Goal: Transaction & Acquisition: Subscribe to service/newsletter

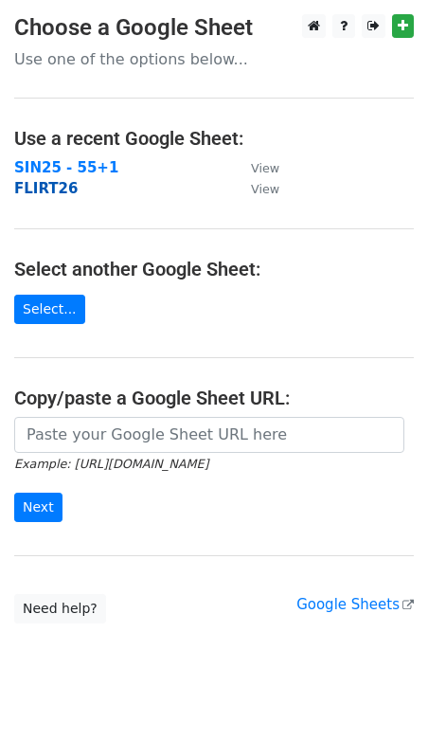
click at [51, 190] on strong "FLIRT26" at bounding box center [45, 188] width 63 height 17
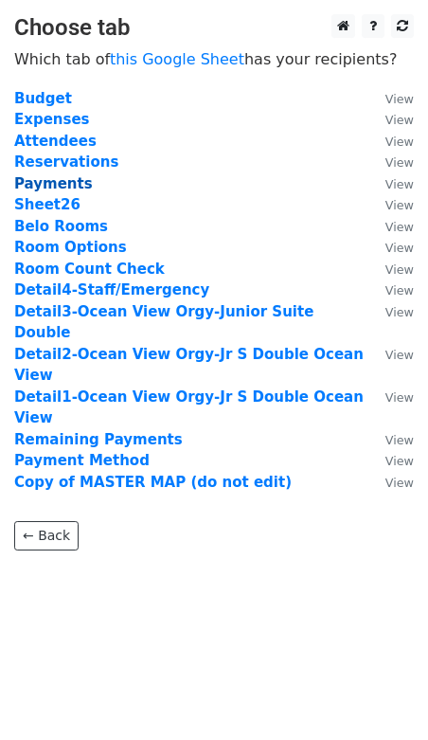
click at [57, 185] on strong "Payments" at bounding box center [53, 183] width 79 height 17
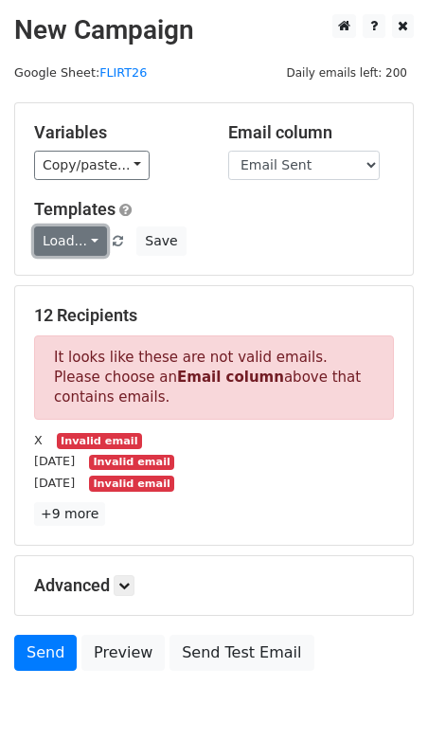
click at [83, 233] on link "Load..." at bounding box center [70, 240] width 73 height 29
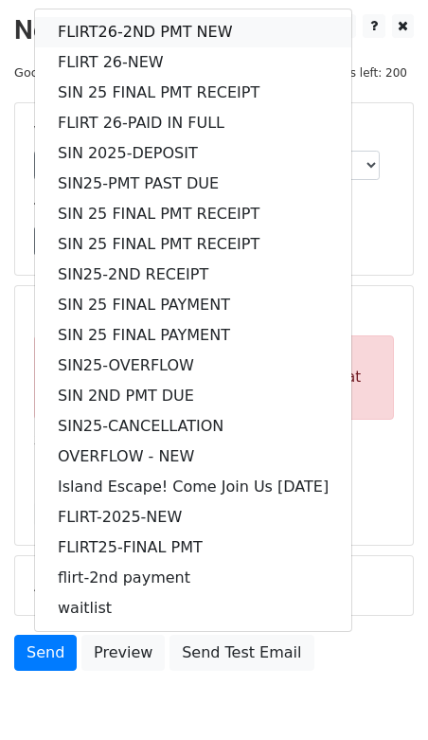
click at [144, 22] on link "FLIRT26-2ND PMT NEW" at bounding box center [193, 32] width 316 height 30
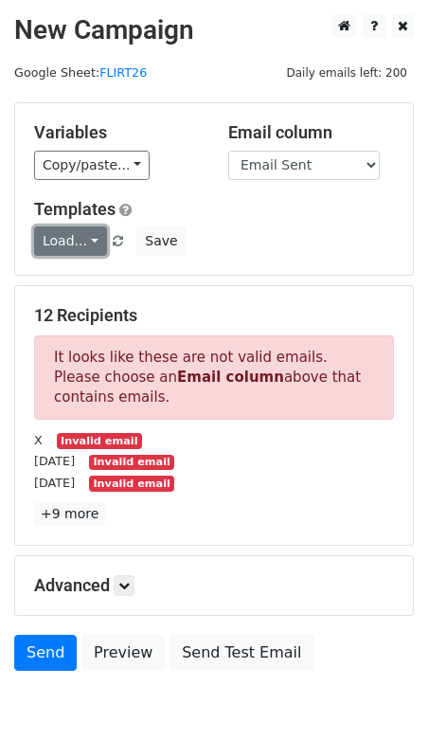
click at [61, 228] on link "Load..." at bounding box center [70, 240] width 73 height 29
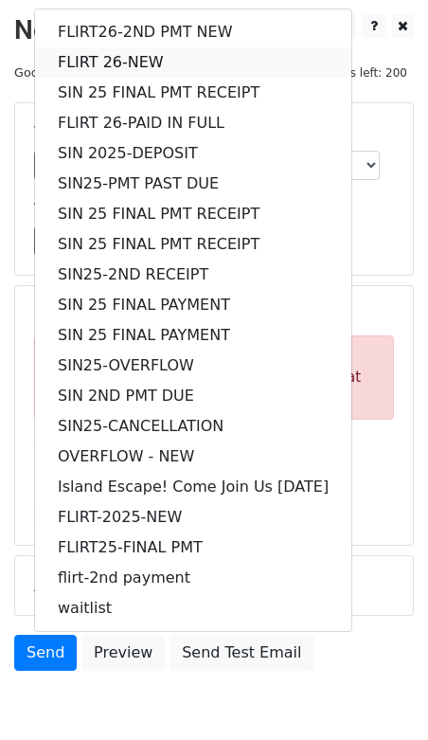
click at [81, 59] on link "FLIRT 26-NEW" at bounding box center [193, 62] width 316 height 30
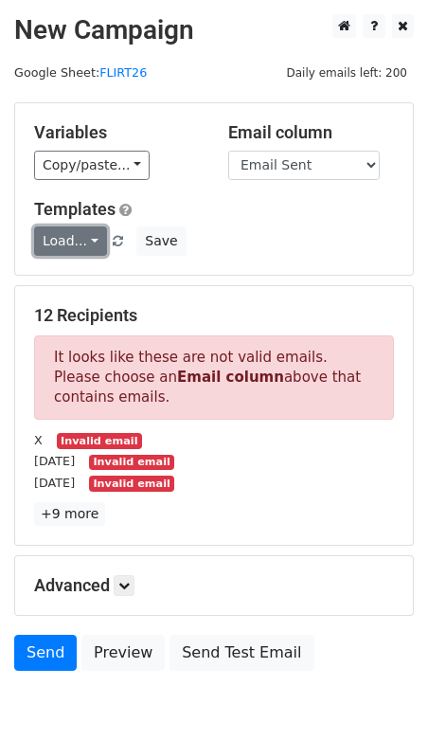
click at [85, 232] on link "Load..." at bounding box center [70, 240] width 73 height 29
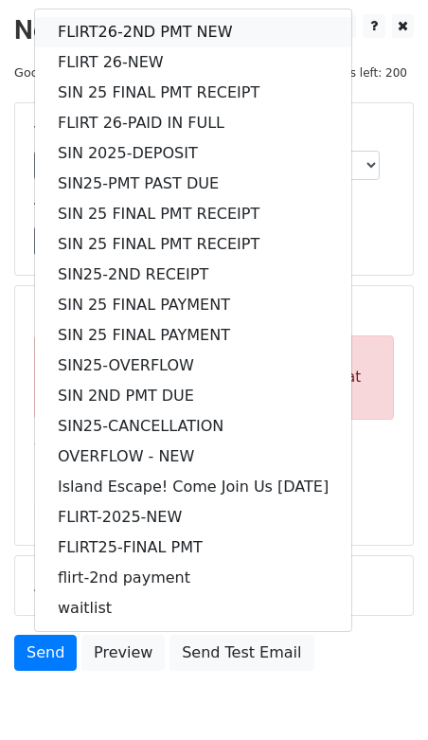
click at [98, 34] on link "FLIRT26-2ND PMT NEW" at bounding box center [193, 32] width 316 height 30
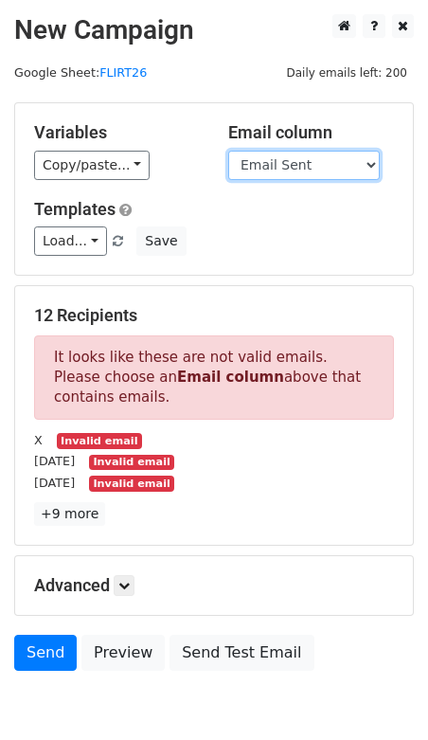
click at [271, 167] on select "Guest Date Type Method AmountDue AmountPaid TransactionFeeOverride TransactionF…" at bounding box center [304, 165] width 152 height 29
select select "Recipient"
click at [228, 151] on select "Guest Date Type Method AmountDue AmountPaid TransactionFeeOverride TransactionF…" at bounding box center [304, 165] width 152 height 29
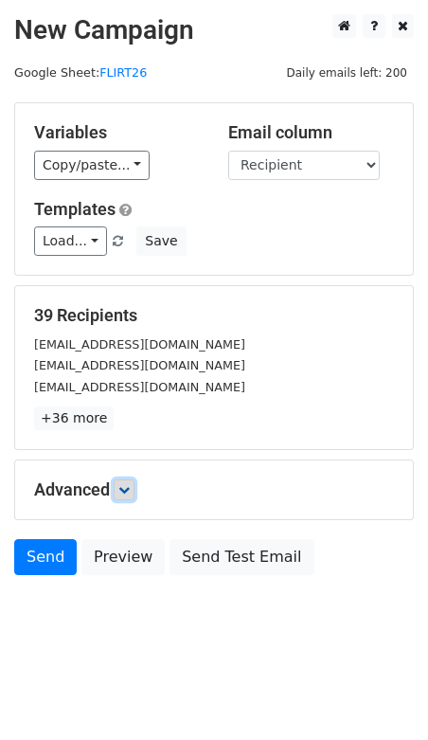
click at [125, 479] on link at bounding box center [124, 489] width 21 height 21
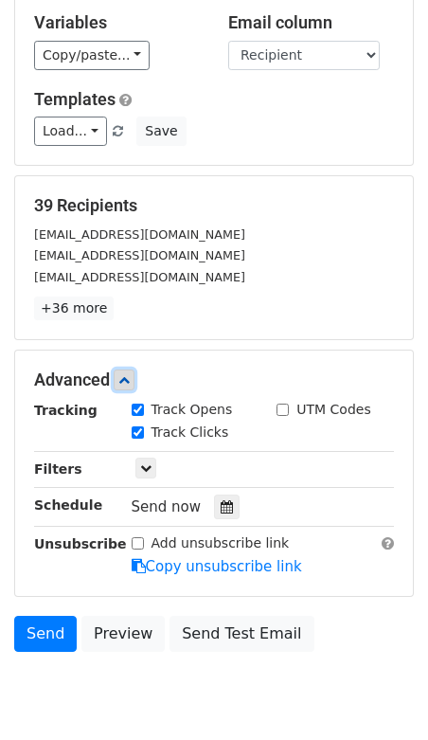
scroll to position [112, 0]
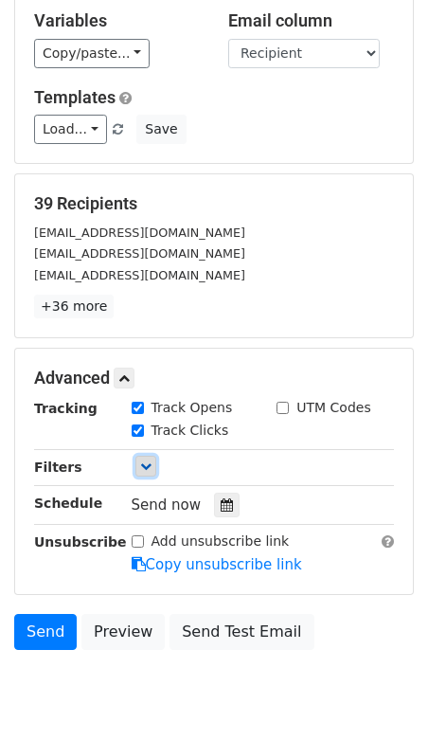
click at [143, 465] on icon at bounding box center [145, 465] width 11 height 11
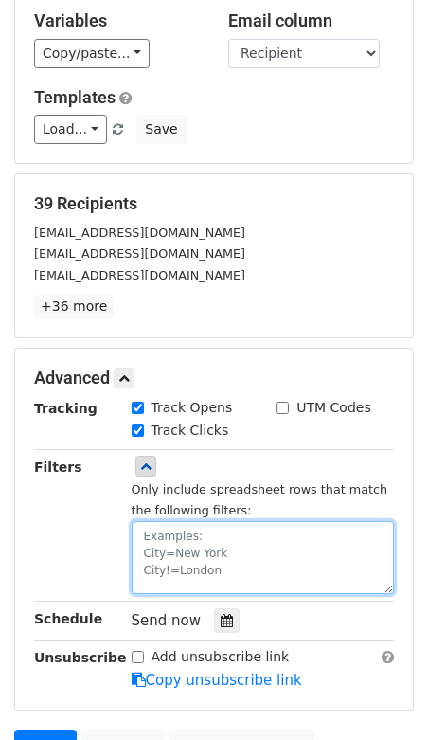
click at [171, 540] on textarea at bounding box center [263, 557] width 263 height 73
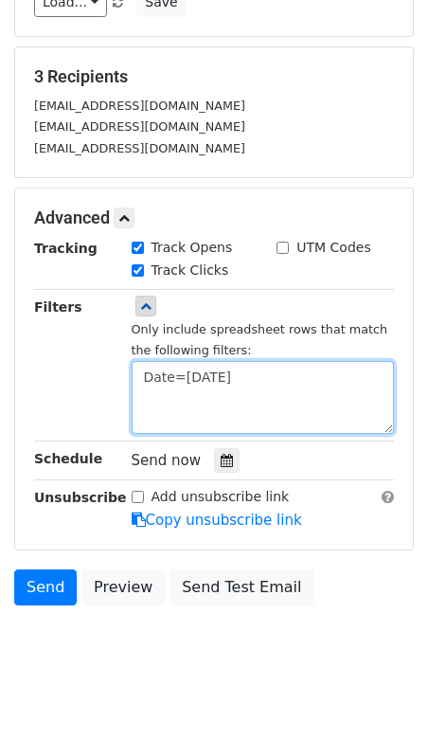
scroll to position [258, 0]
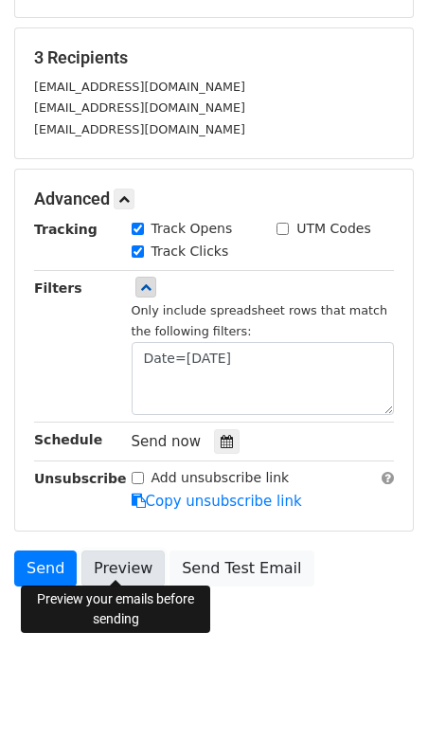
click at [109, 550] on link "Preview" at bounding box center [122, 568] width 83 height 36
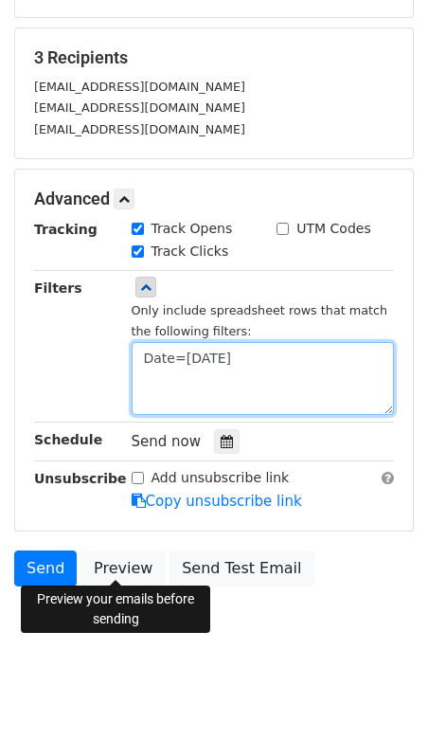
click at [212, 358] on textarea "Date=09.06.25" at bounding box center [263, 378] width 263 height 73
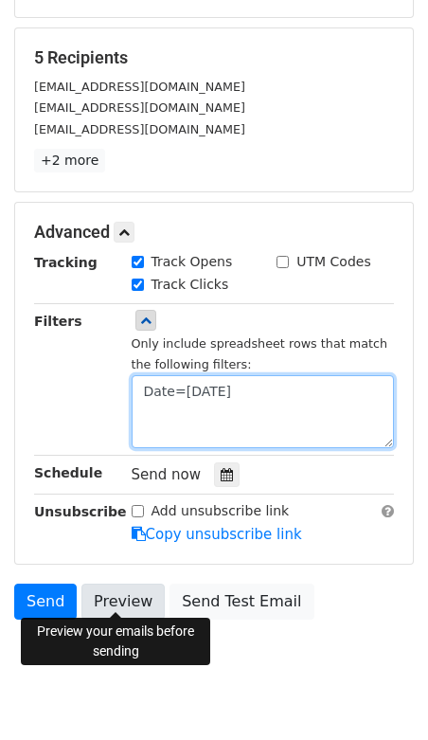
type textarea "Date=09.07.25"
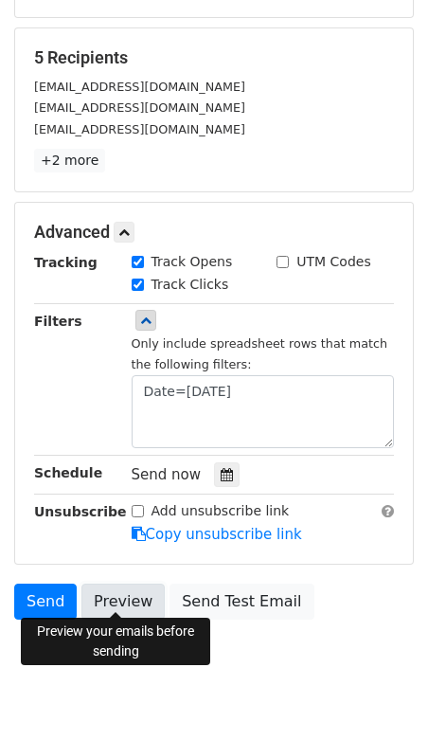
click at [113, 601] on link "Preview" at bounding box center [122, 601] width 83 height 36
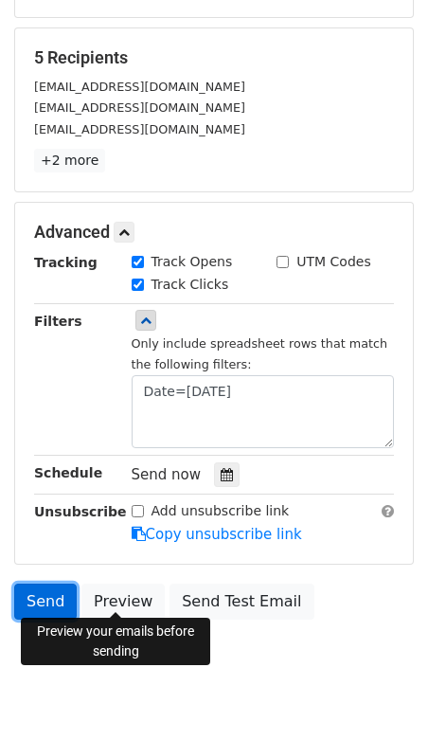
click at [39, 600] on link "Send" at bounding box center [45, 601] width 63 height 36
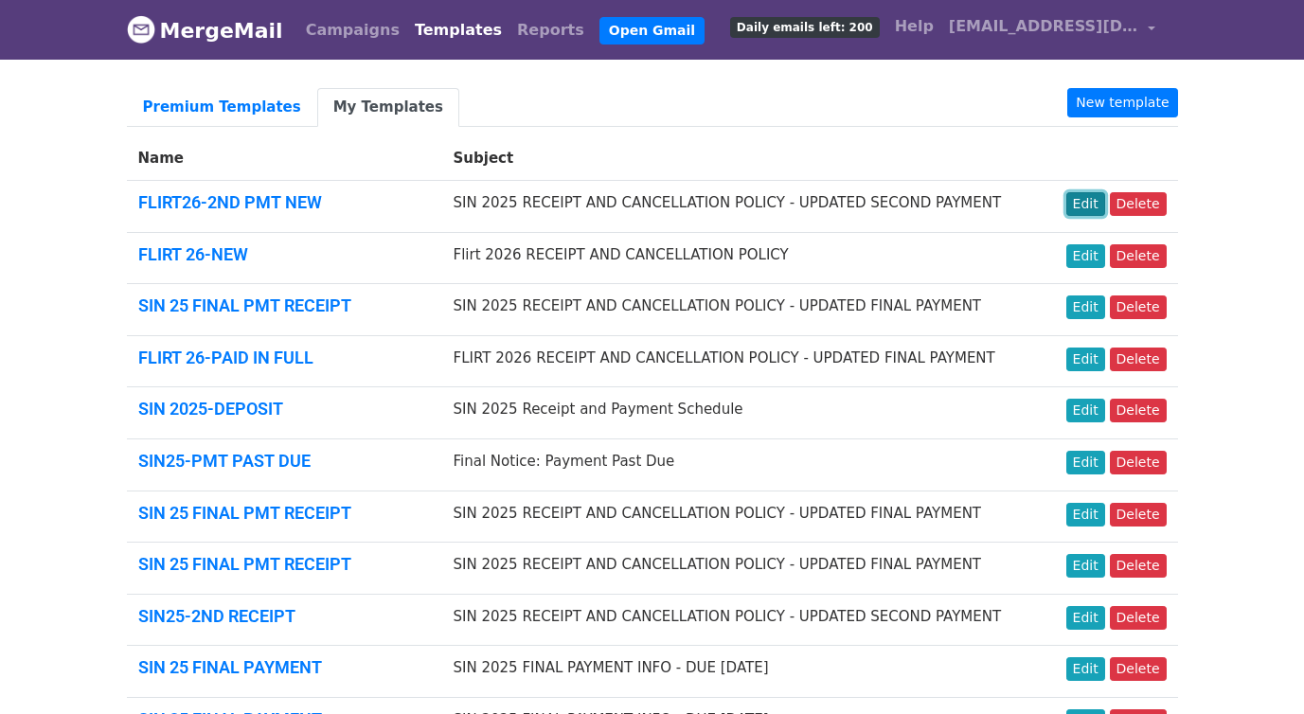
click at [1095, 198] on link "Edit" at bounding box center [1086, 204] width 39 height 24
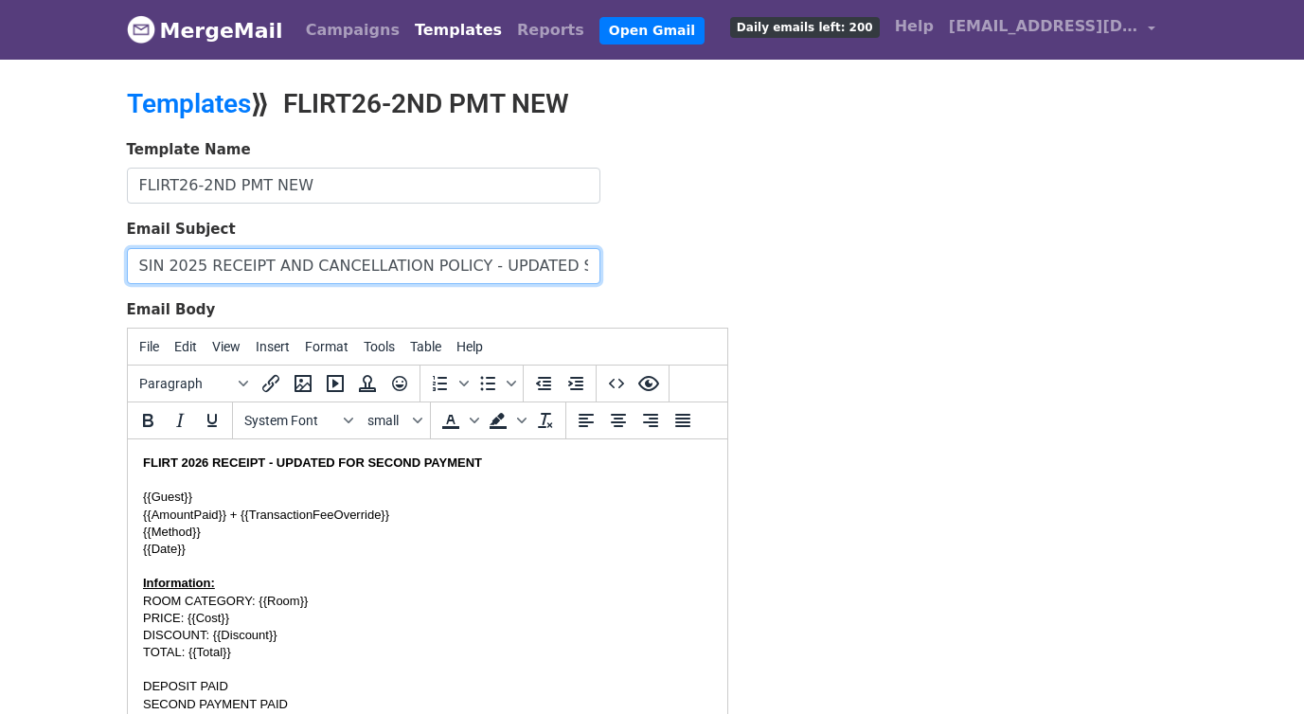
click at [155, 257] on input "SIN 2025 RECEIPT AND CANCELLATION POLICY - UPDATED SECOND PAYMENT" at bounding box center [364, 266] width 474 height 36
type input "FLIRT 2026 RECEIPT AND CANCELLATION POLICY - UPDATED SECOND PAYMENT"
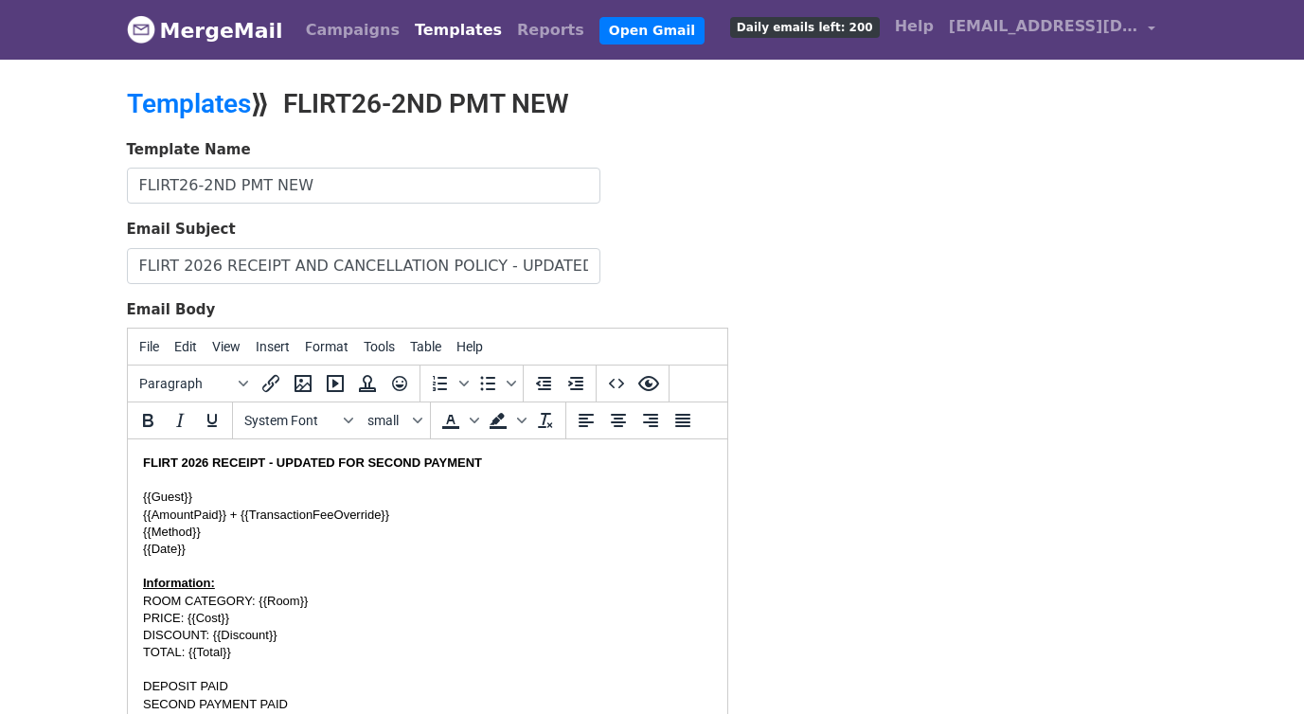
click at [703, 250] on div "Email Subject FLIRT 2026 RECEIPT AND CANCELLATION POLICY - UPDATED SECOND PAYME…" at bounding box center [427, 251] width 601 height 65
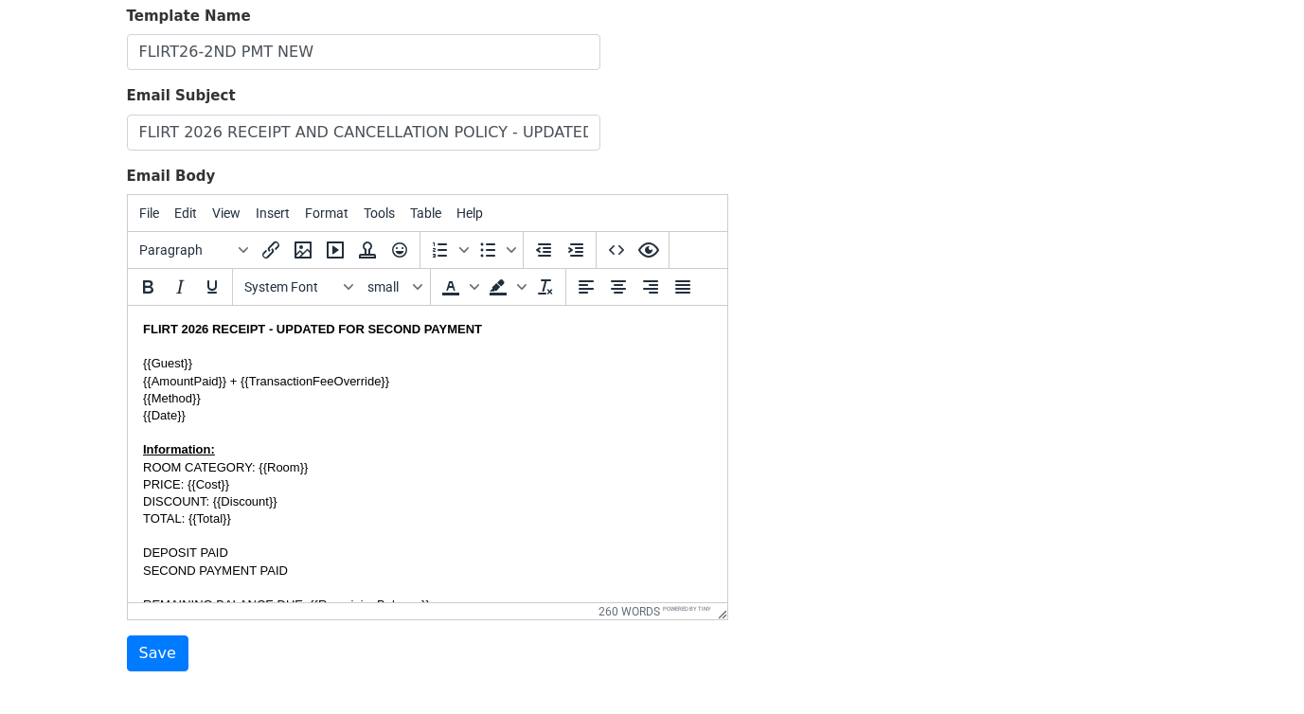
scroll to position [243, 0]
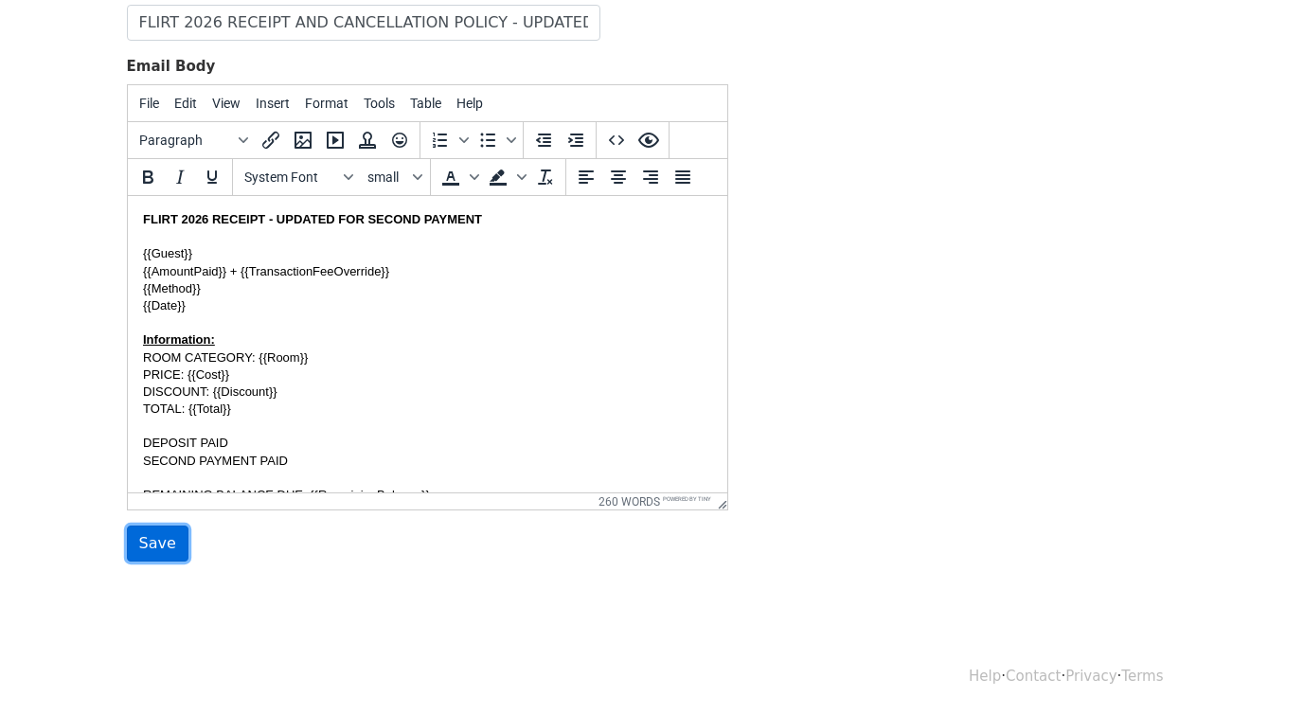
click at [164, 528] on input "Save" at bounding box center [158, 544] width 62 height 36
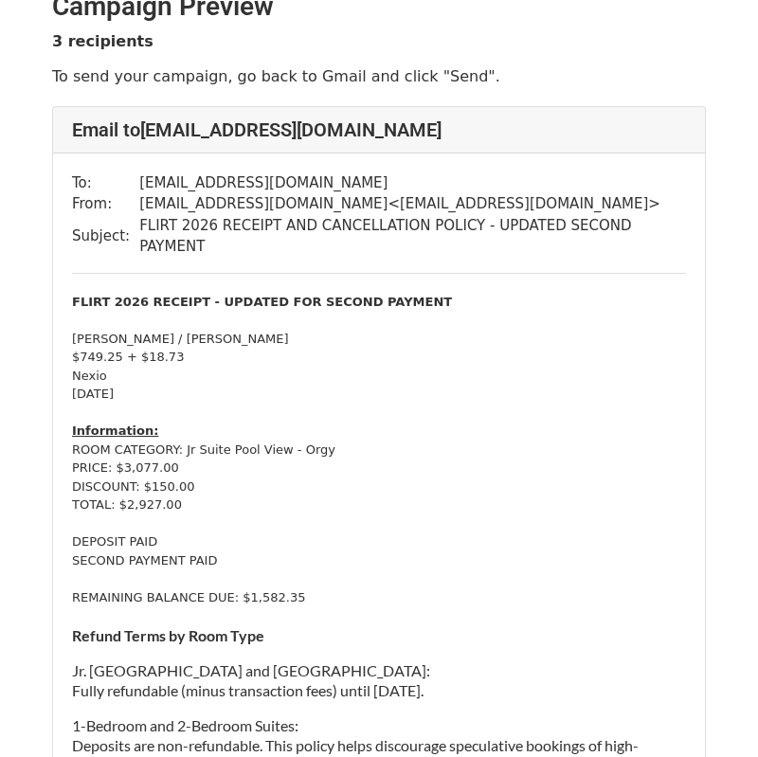
scroll to position [30, 0]
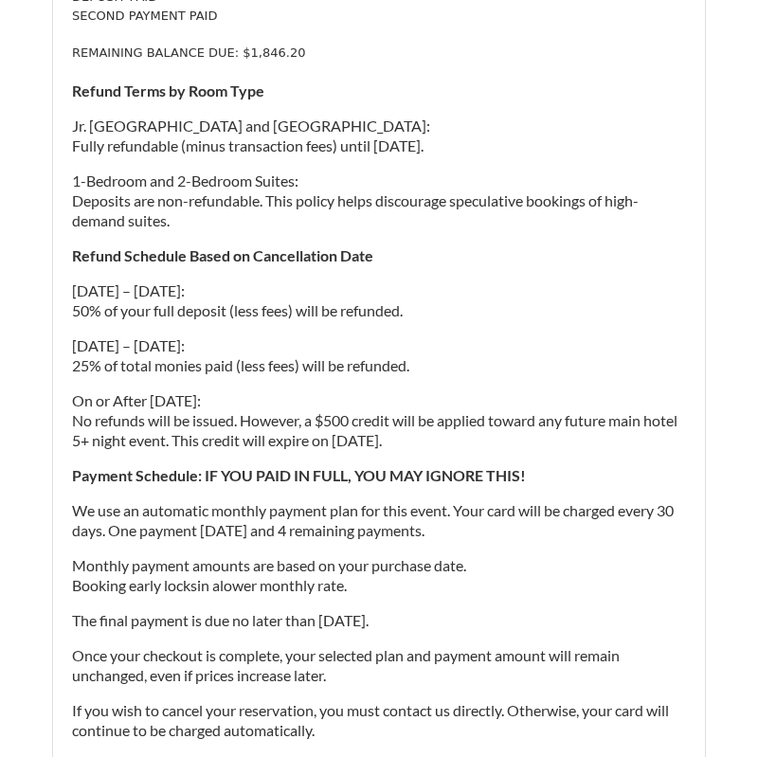
scroll to position [5762, 0]
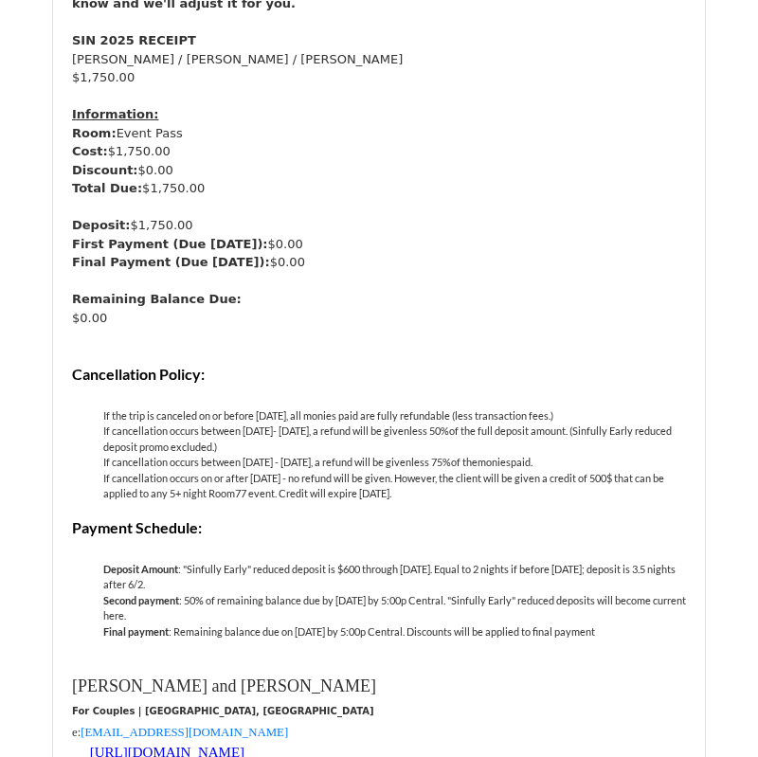
scroll to position [346, 0]
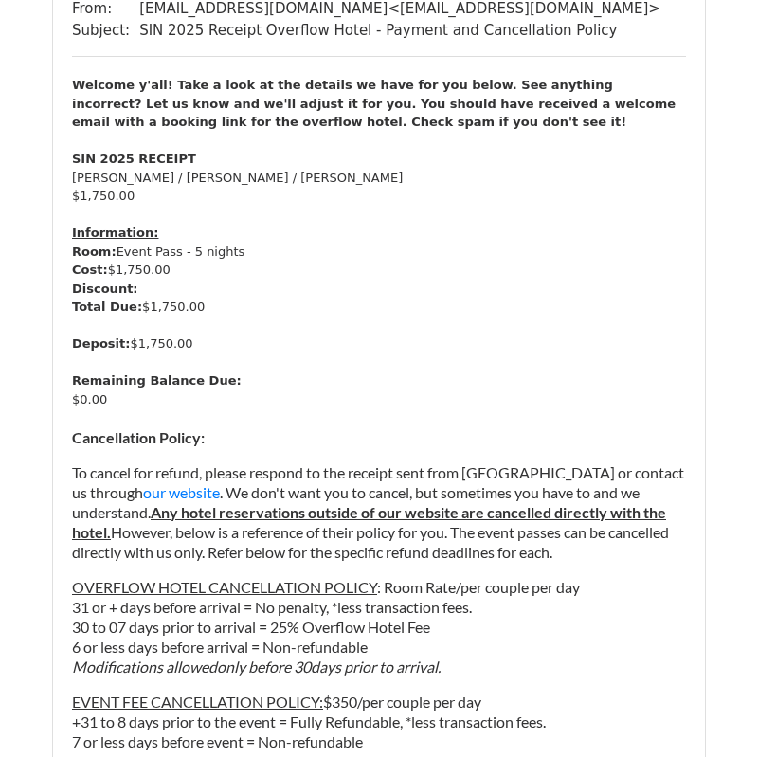
scroll to position [226, 0]
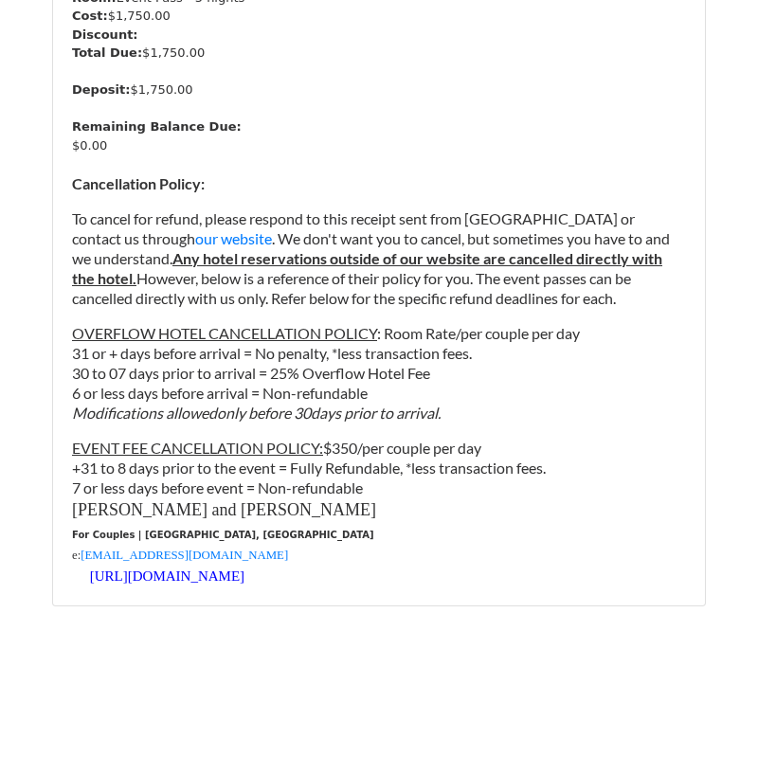
scroll to position [479, 0]
